Goal: Task Accomplishment & Management: Manage account settings

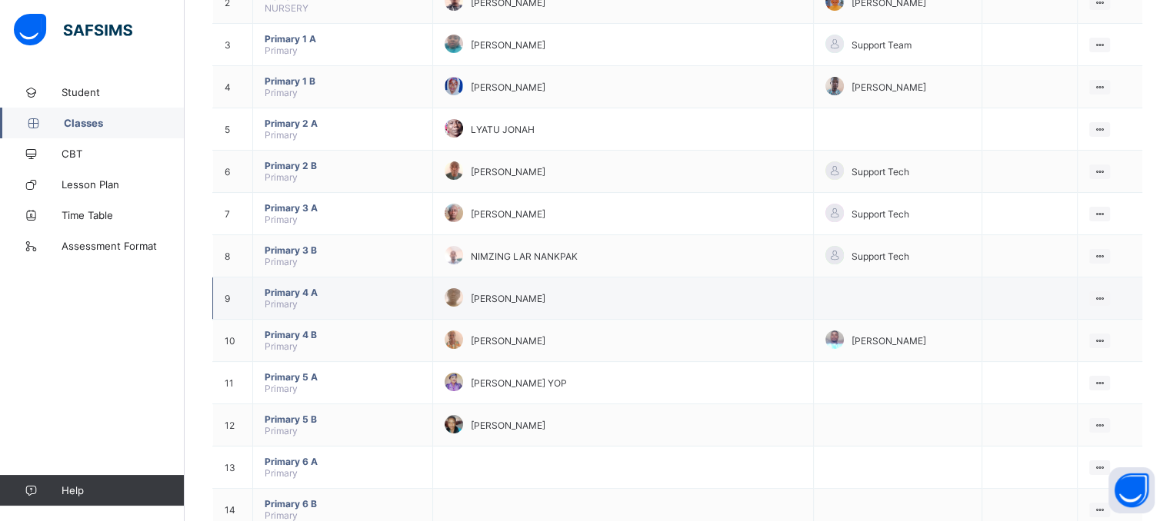
scroll to position [234, 0]
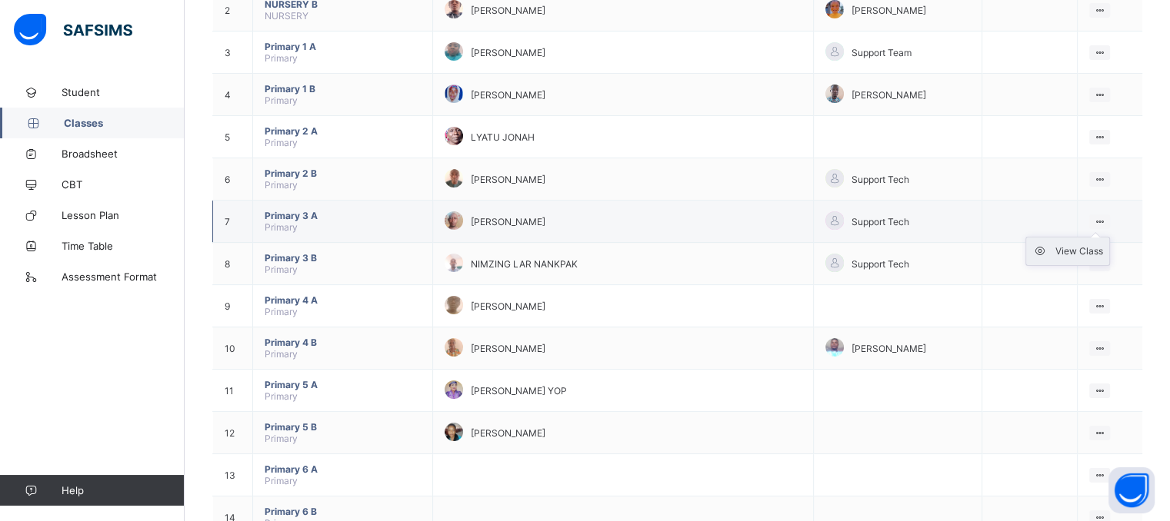
click at [1073, 249] on div "View Class" at bounding box center [1079, 251] width 48 height 15
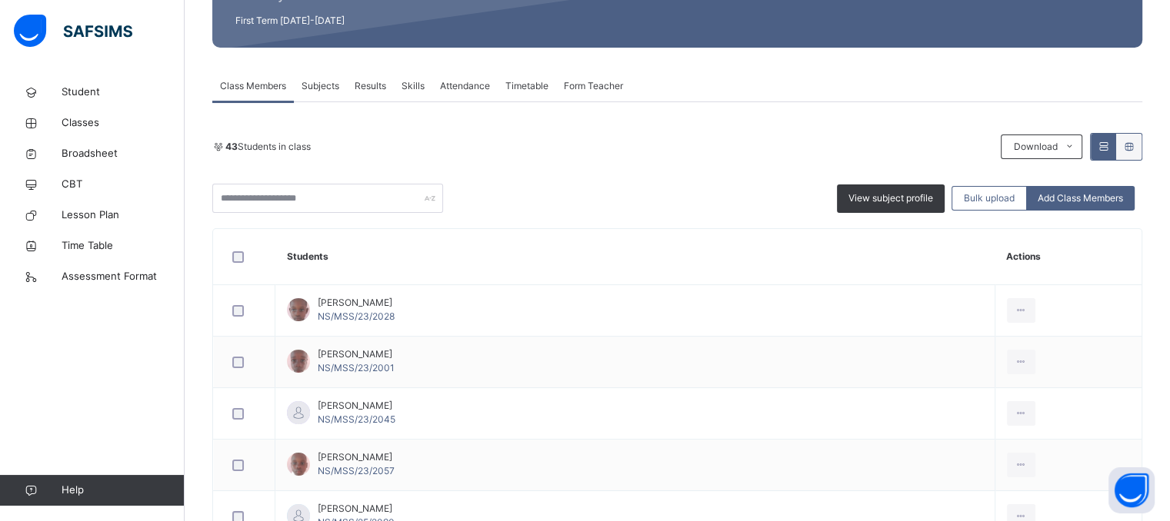
scroll to position [218, 0]
click at [474, 85] on span "Attendance" at bounding box center [465, 87] width 50 height 14
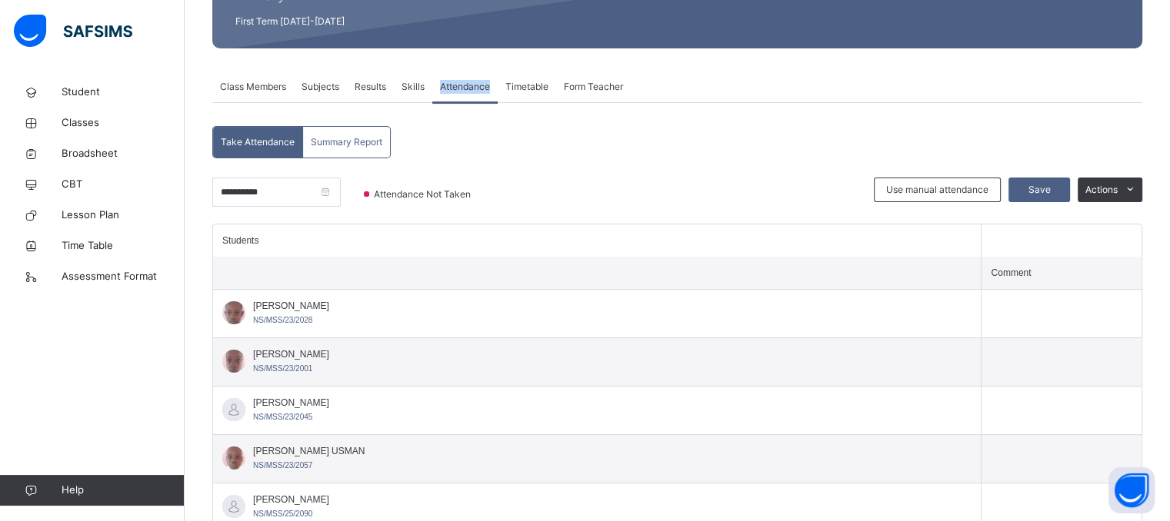
click at [474, 85] on span "Attendance" at bounding box center [465, 87] width 50 height 14
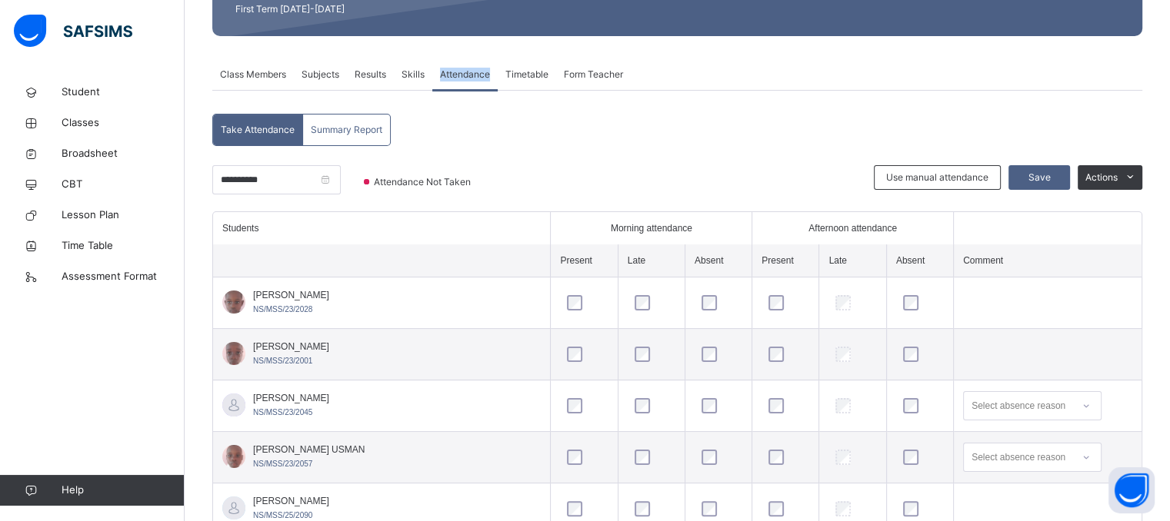
scroll to position [228, 0]
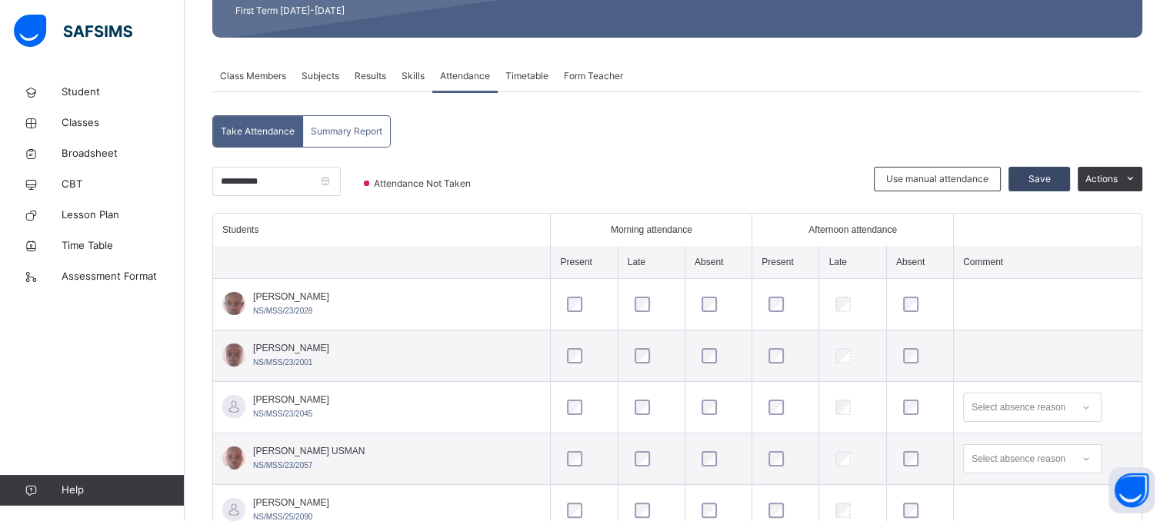
click at [1050, 180] on span "Save" at bounding box center [1039, 179] width 38 height 14
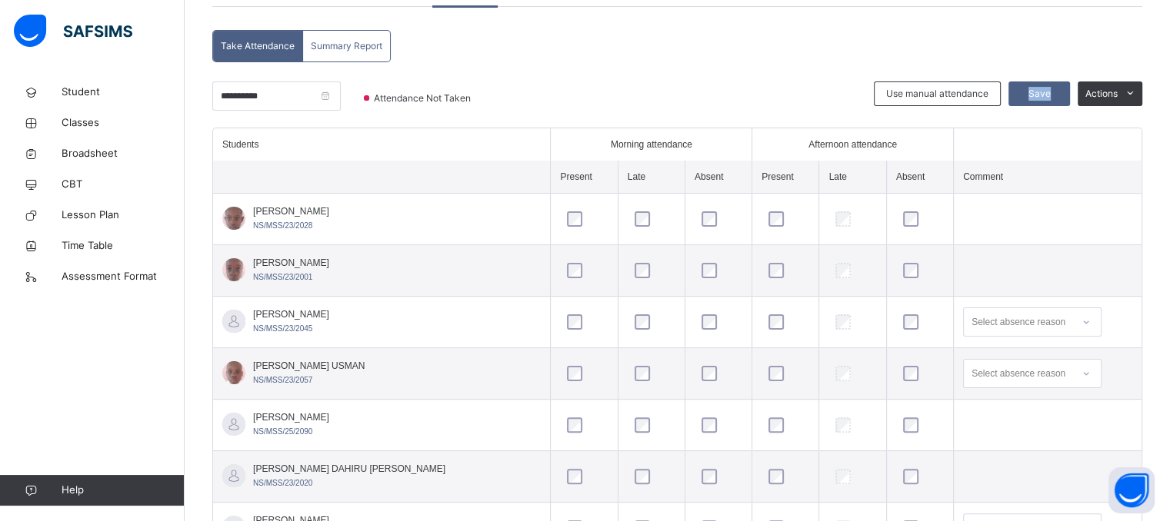
scroll to position [314, 0]
click at [1058, 95] on span "Save" at bounding box center [1039, 93] width 38 height 14
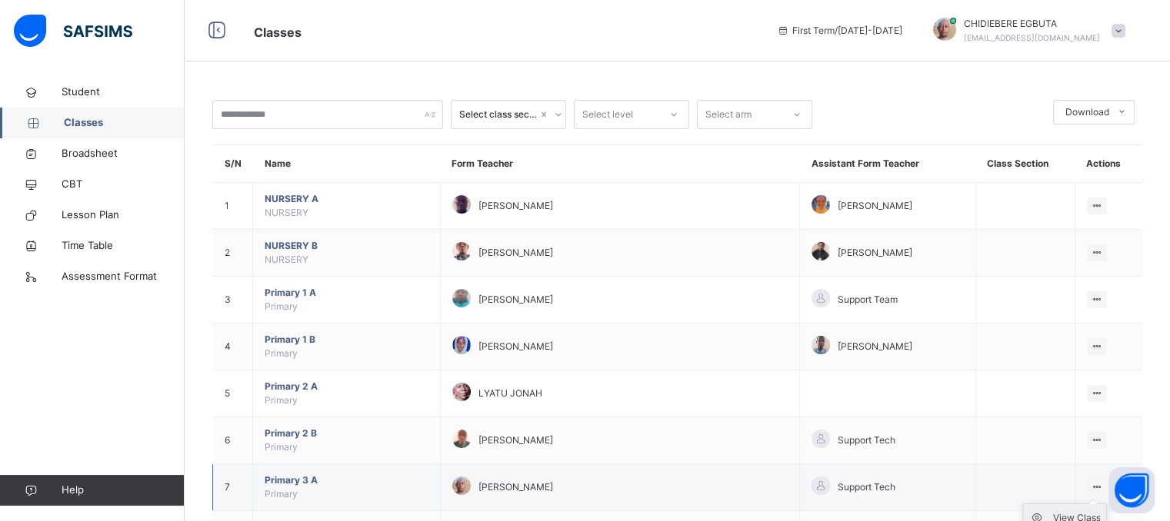
click at [1093, 517] on div "View Class" at bounding box center [1076, 518] width 48 height 15
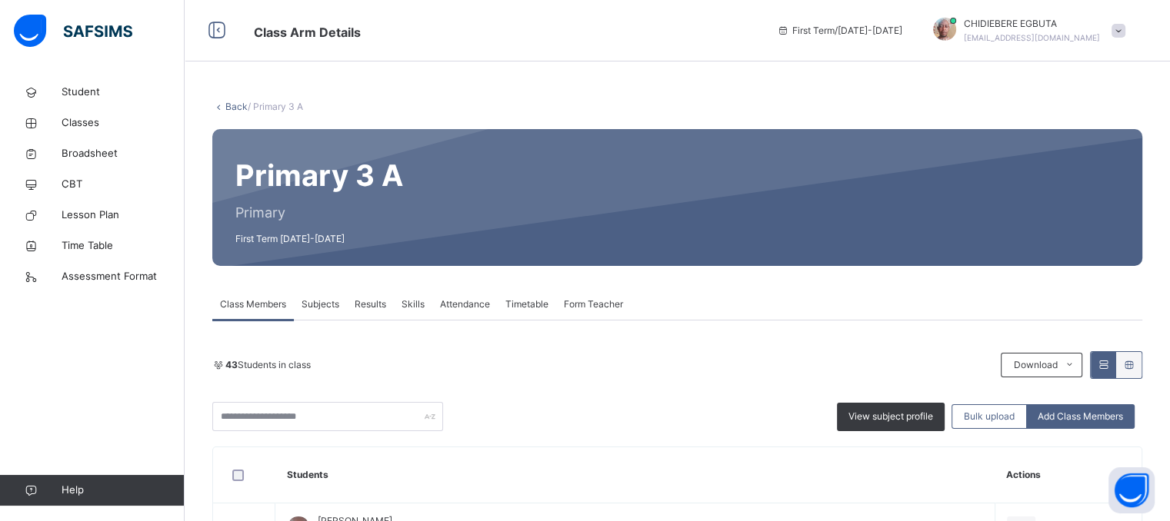
click at [461, 305] on span "Attendance" at bounding box center [465, 305] width 50 height 14
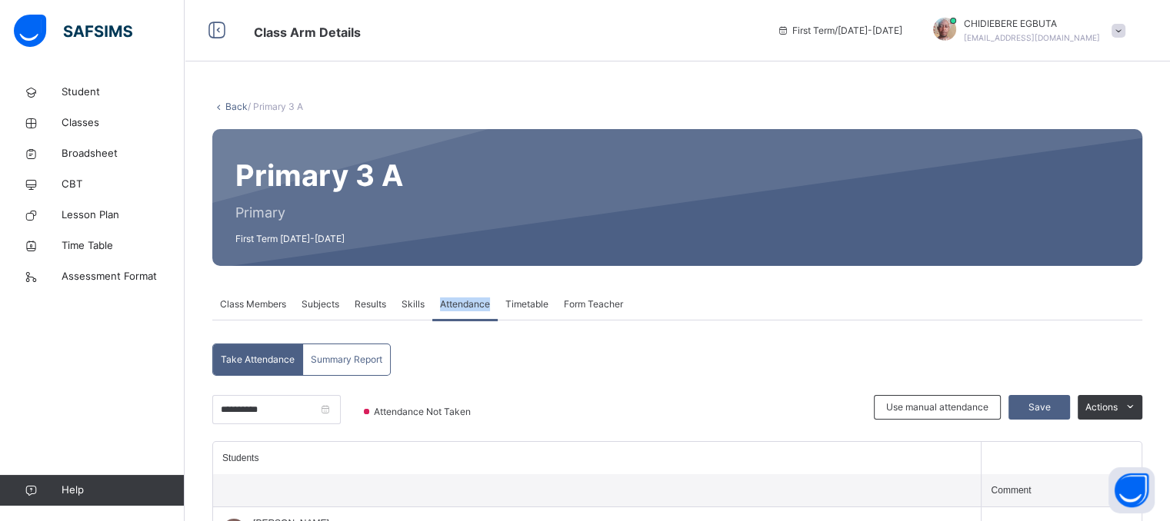
click at [461, 305] on span "Attendance" at bounding box center [465, 305] width 50 height 14
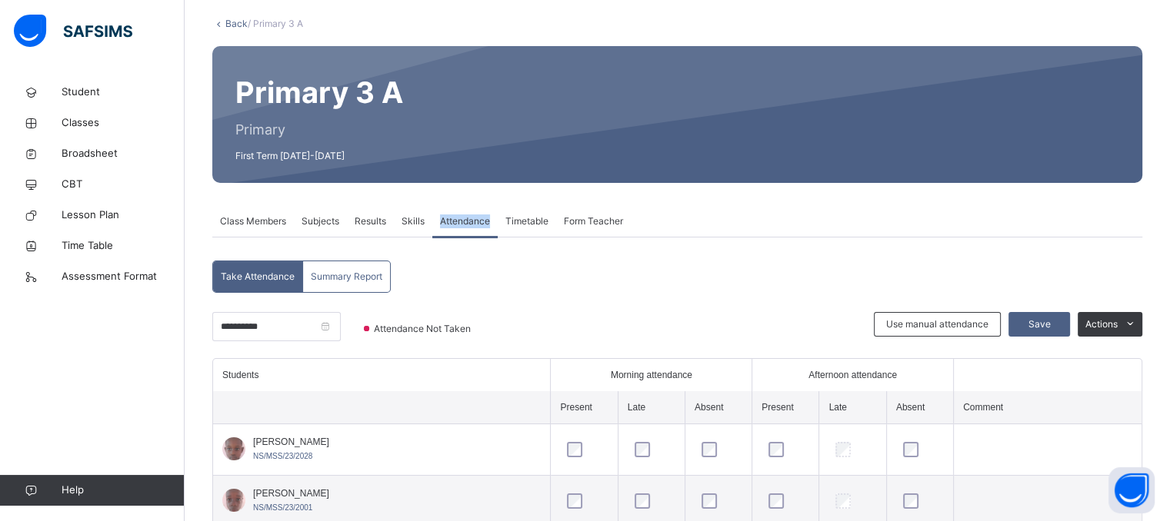
scroll to position [65, 0]
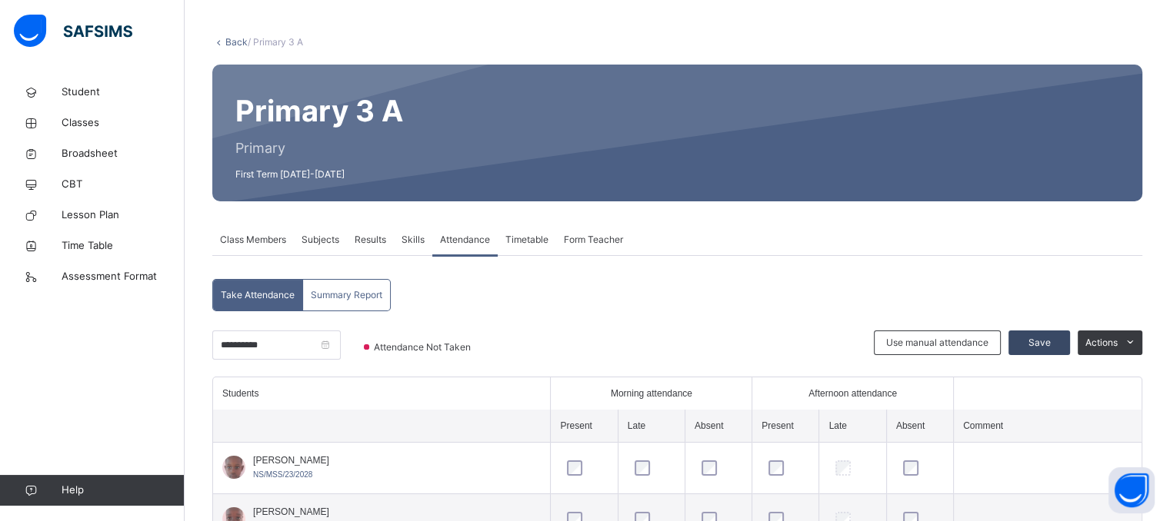
click at [1040, 338] on span "Save" at bounding box center [1039, 343] width 38 height 14
click at [1040, 339] on span "Save" at bounding box center [1039, 343] width 38 height 14
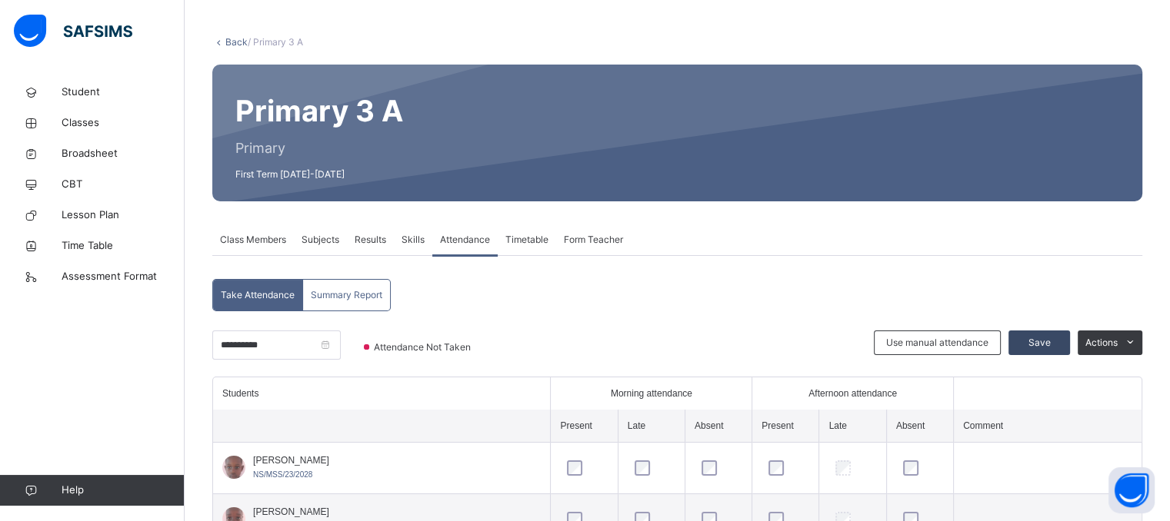
click at [1040, 339] on span "Save" at bounding box center [1039, 343] width 38 height 14
click at [1047, 348] on span "Save" at bounding box center [1039, 343] width 38 height 14
click at [1057, 342] on span "Save" at bounding box center [1039, 343] width 38 height 14
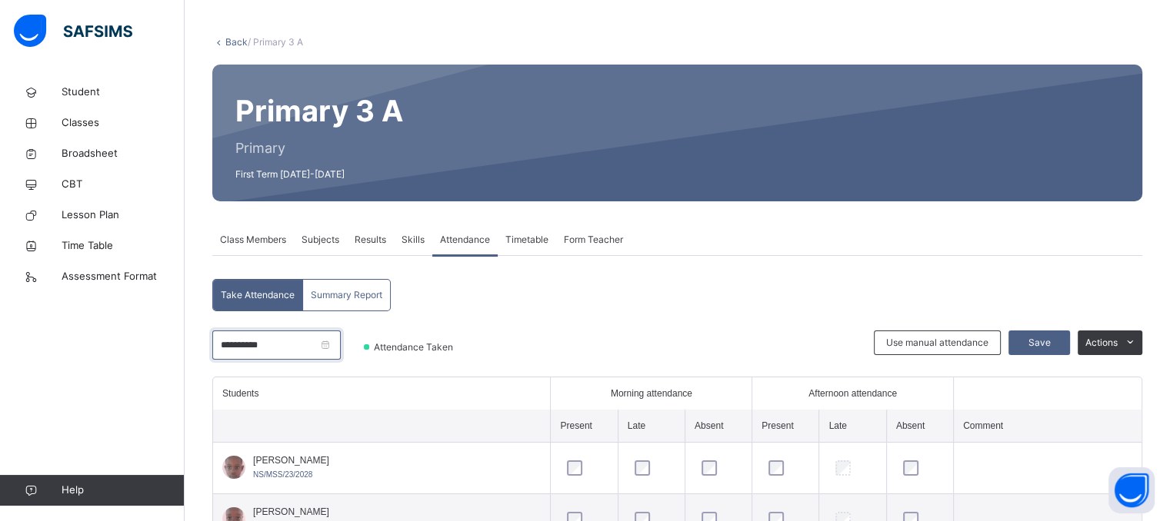
click at [227, 347] on input "**********" at bounding box center [276, 345] width 128 height 29
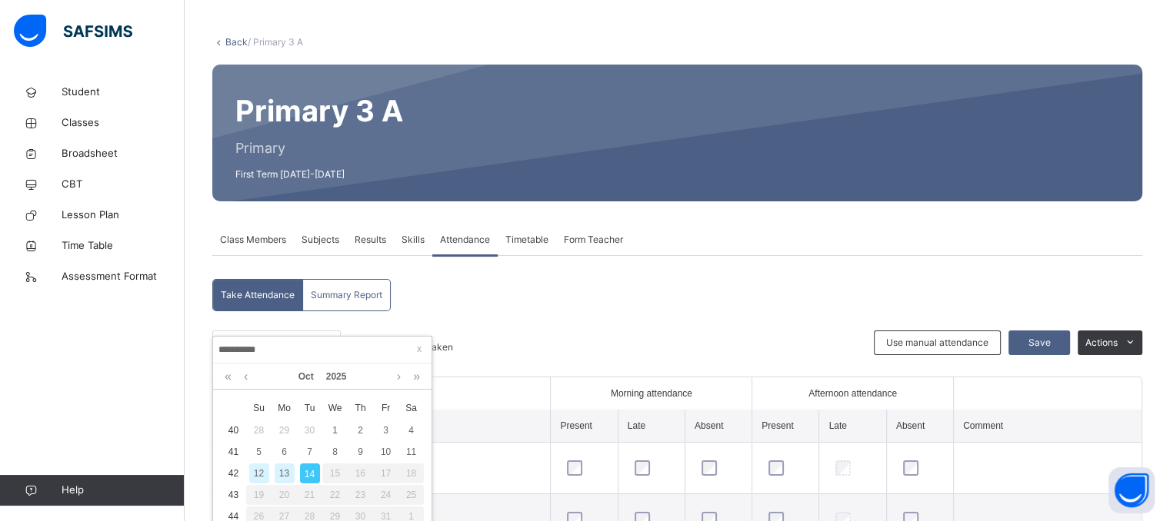
click at [285, 465] on div "13" at bounding box center [285, 474] width 20 height 20
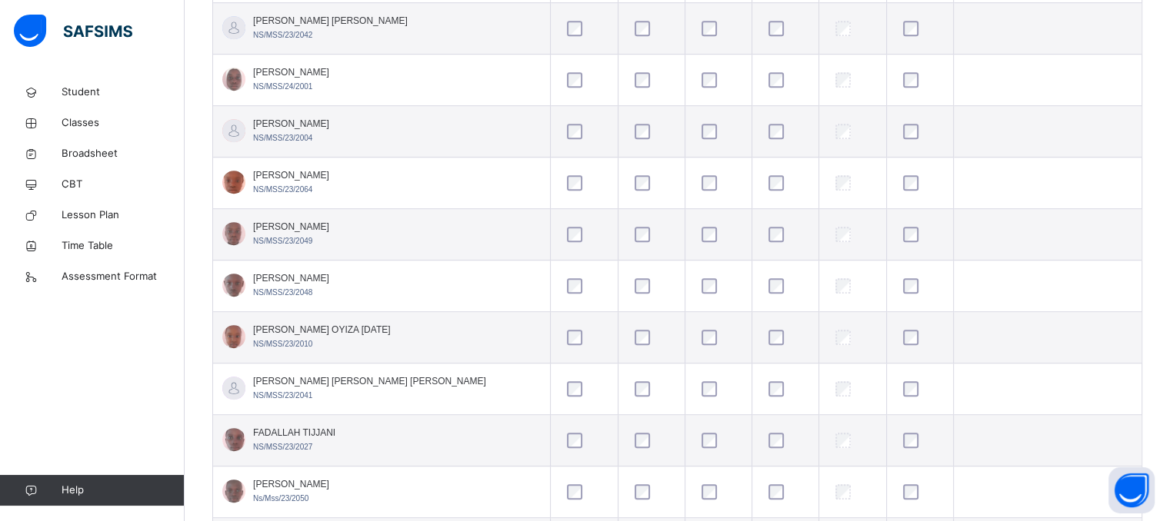
scroll to position [922, 0]
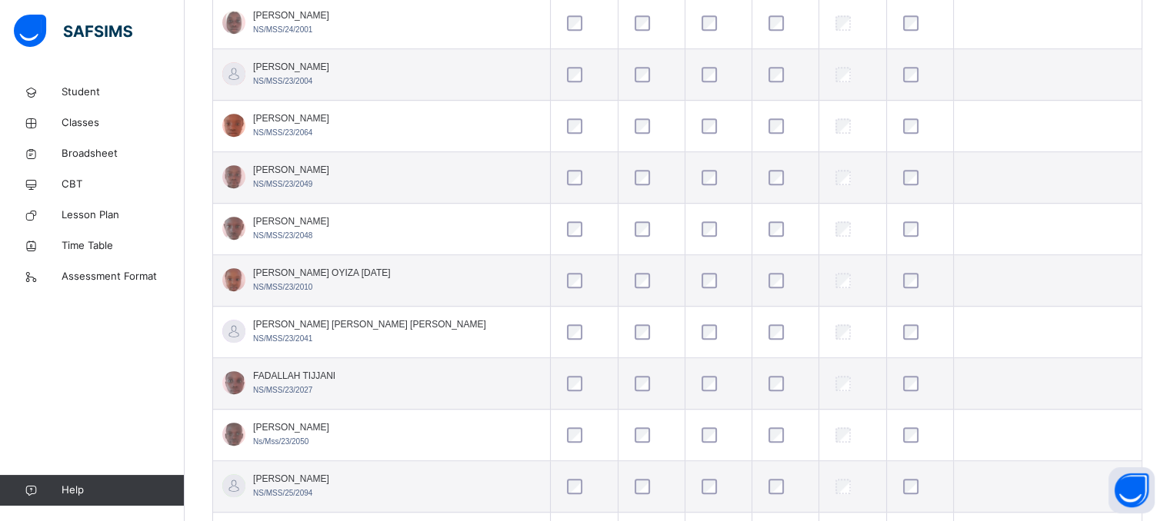
click at [560, 396] on div at bounding box center [584, 384] width 48 height 32
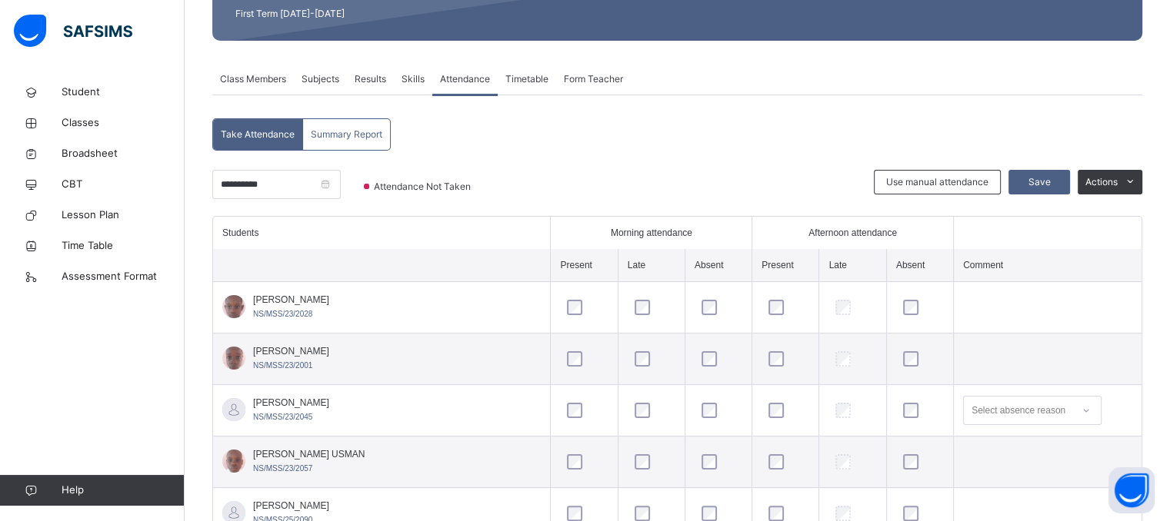
scroll to position [225, 0]
click at [1052, 180] on span "Save" at bounding box center [1039, 182] width 38 height 14
